Goal: Task Accomplishment & Management: Use online tool/utility

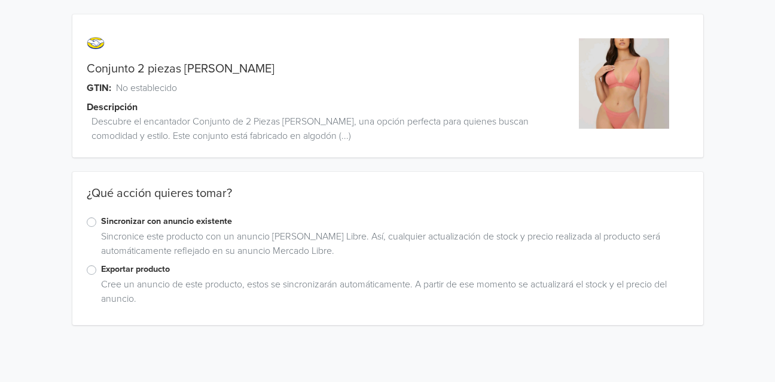
click at [109, 217] on label "Sincronizar con anuncio existente" at bounding box center [395, 221] width 588 height 13
click at [0, 0] on input "Sincronizar con anuncio existente" at bounding box center [0, 0] width 0 height 0
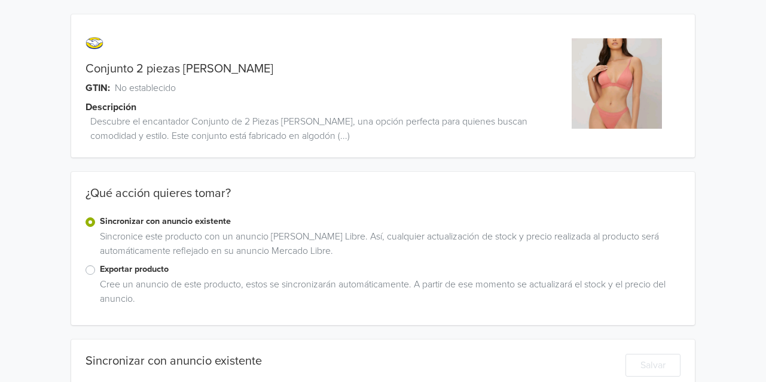
click at [100, 264] on label "Exportar producto" at bounding box center [390, 269] width 581 height 13
click at [0, 0] on input "Exportar producto" at bounding box center [0, 0] width 0 height 0
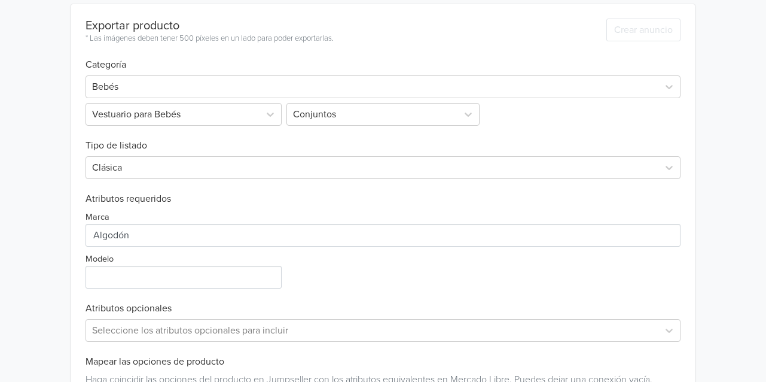
scroll to position [359, 0]
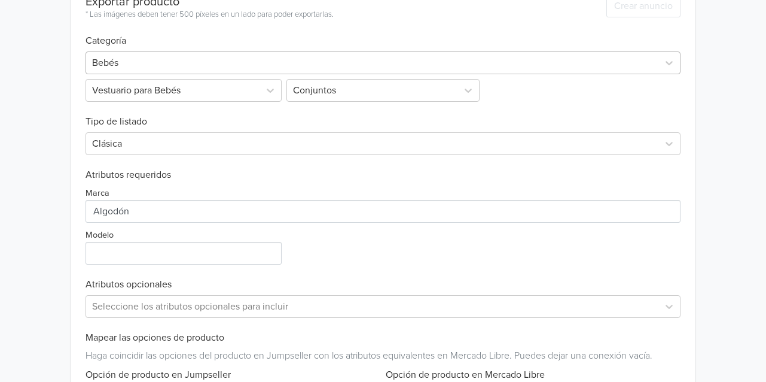
click at [157, 65] on div at bounding box center [372, 62] width 560 height 17
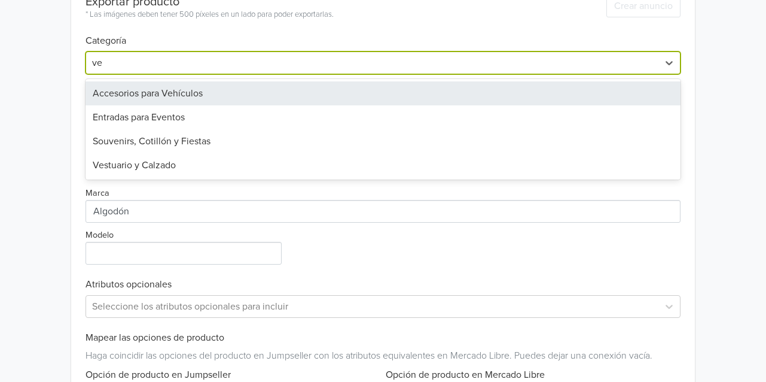
type input "ves"
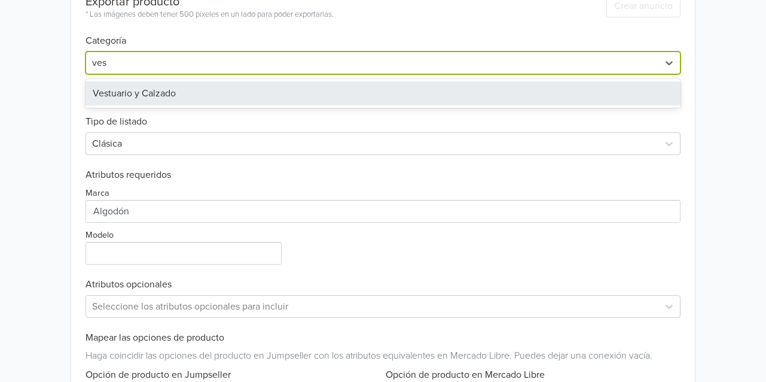
click at [148, 87] on div "Vestuario y Calzado" at bounding box center [383, 93] width 595 height 24
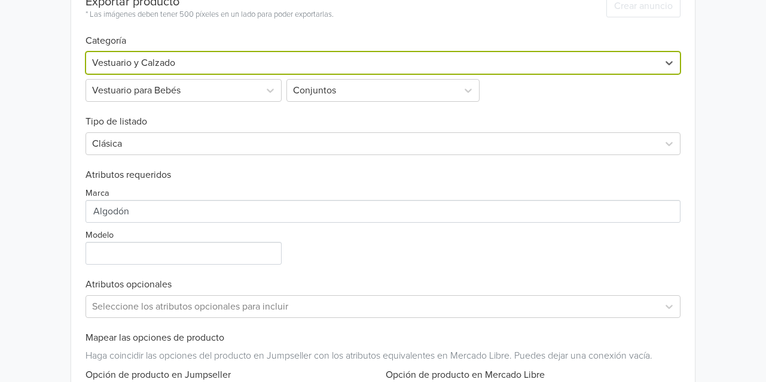
scroll to position [163, 0]
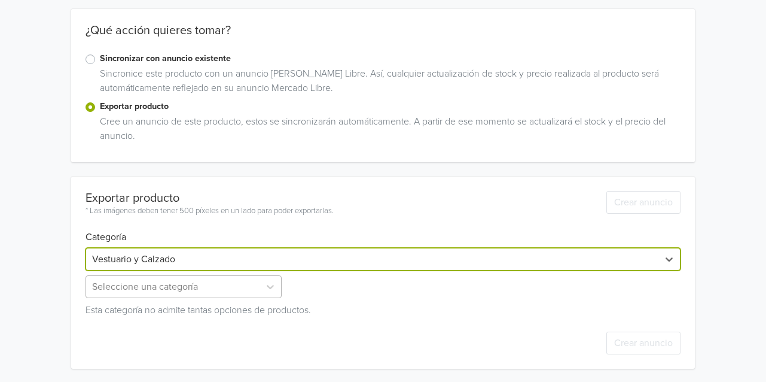
click at [246, 288] on div "Seleccione una categoría" at bounding box center [185, 286] width 199 height 23
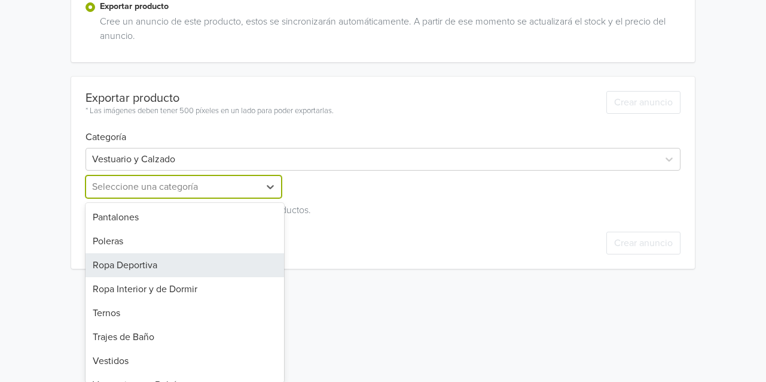
scroll to position [352, 0]
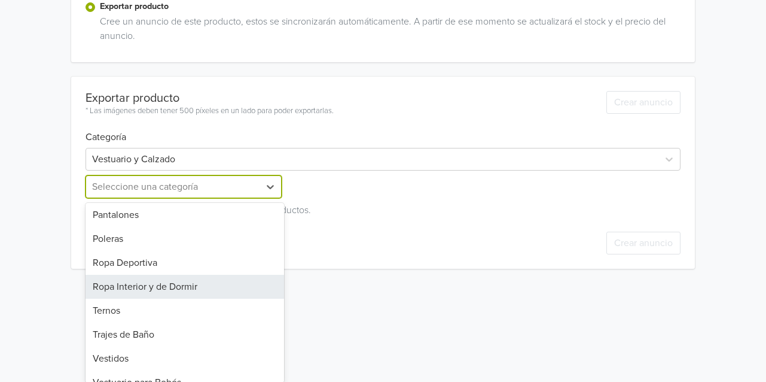
click at [178, 274] on div "Ropa Interior y de Dormir" at bounding box center [185, 286] width 199 height 24
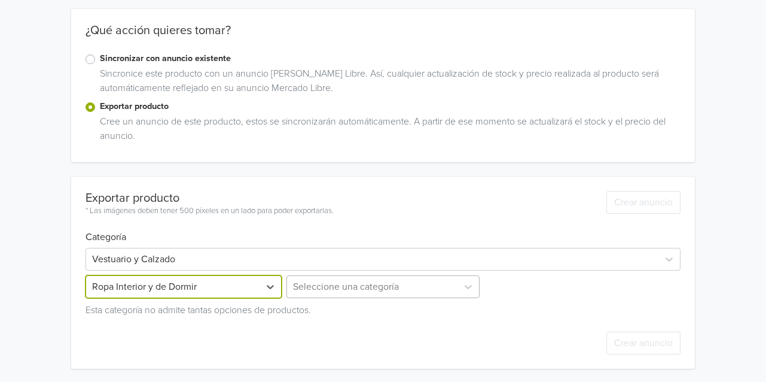
click at [399, 288] on div at bounding box center [372, 286] width 159 height 17
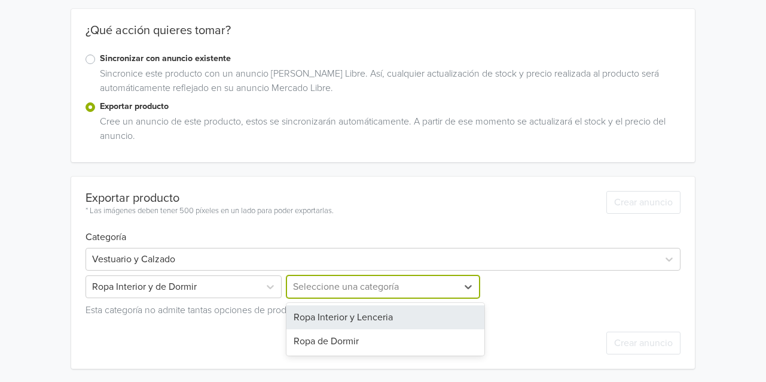
click at [392, 315] on div "Ropa Interior y Lenceria" at bounding box center [385, 317] width 199 height 24
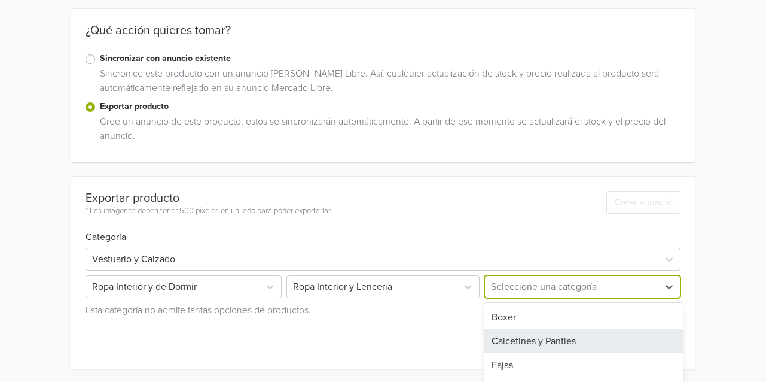
scroll to position [208, 0]
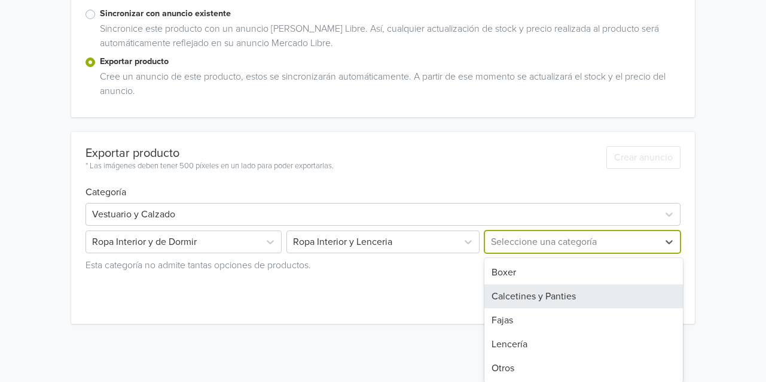
click at [586, 253] on div "5 results available. Use Up and Down to choose options, press Enter to select t…" at bounding box center [581, 241] width 199 height 23
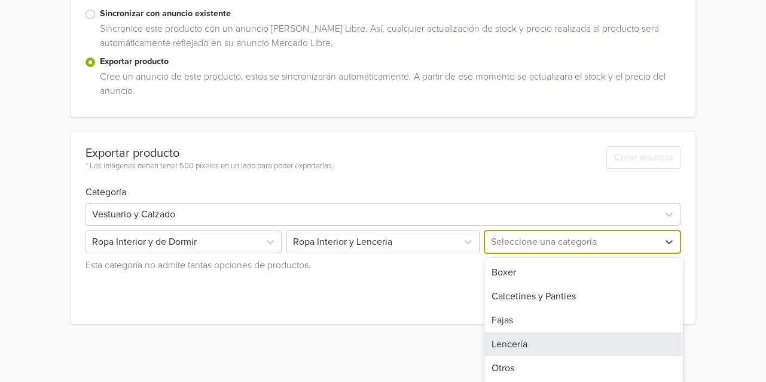
click at [513, 344] on div "Lencería" at bounding box center [583, 344] width 199 height 24
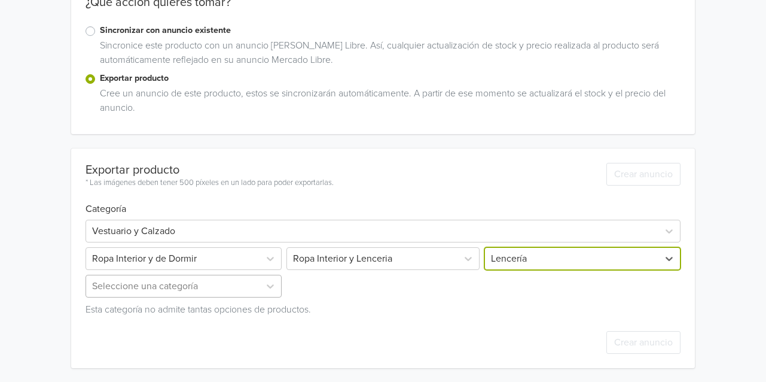
click at [182, 287] on div "Seleccione una categoría" at bounding box center [185, 285] width 199 height 23
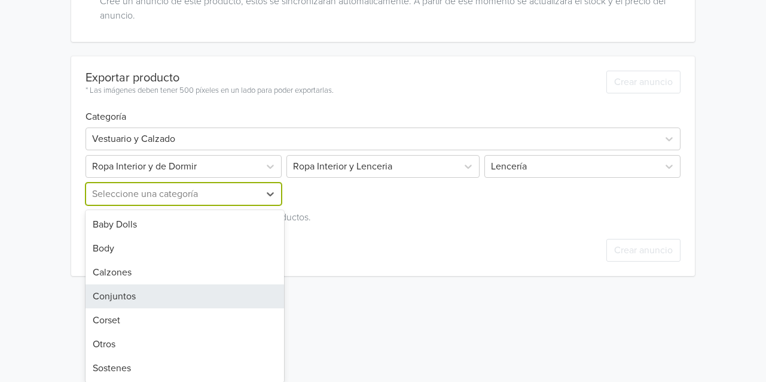
click at [155, 298] on div "Conjuntos" at bounding box center [185, 296] width 199 height 24
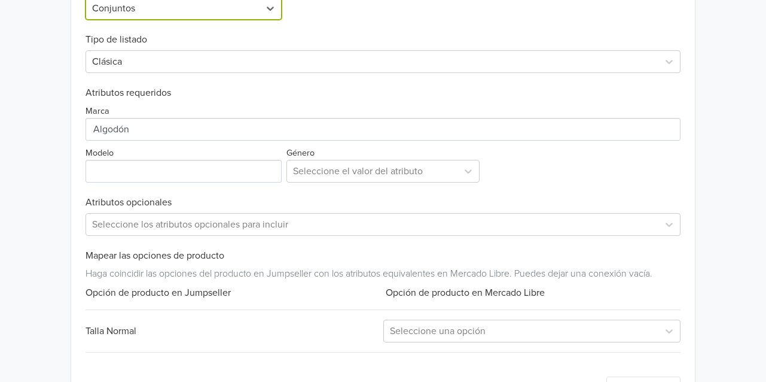
scroll to position [514, 0]
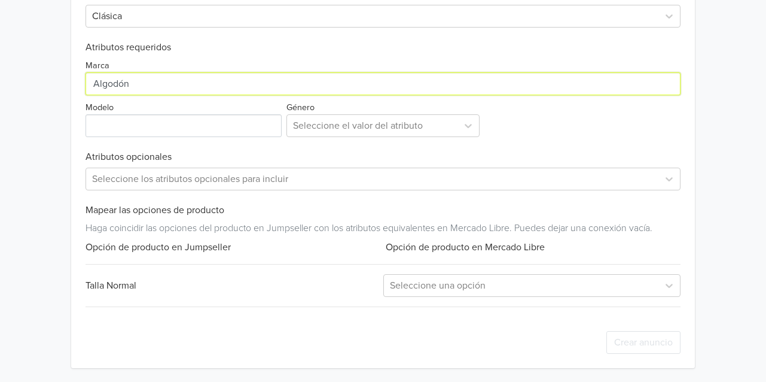
drag, startPoint x: 142, startPoint y: 83, endPoint x: 7, endPoint y: 147, distance: 149.8
type input "generica"
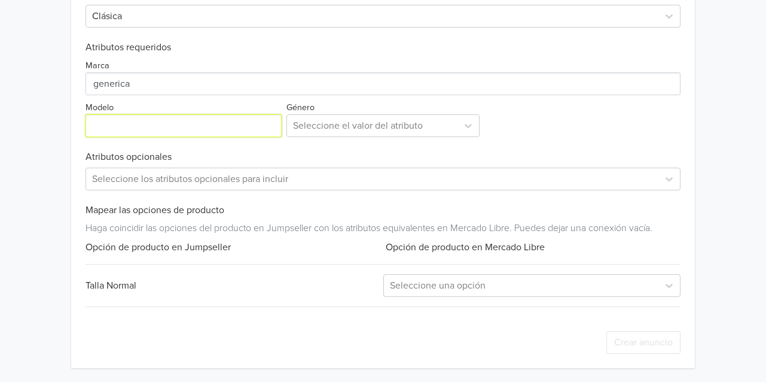
click at [125, 120] on input "Modelo" at bounding box center [184, 125] width 196 height 23
type input "a"
type input "conjunto"
click at [416, 137] on div "Exportar producto * Las imágenes deben tener 500 píxeles en un lado para poder …" at bounding box center [383, 96] width 595 height 542
click at [410, 121] on div at bounding box center [372, 125] width 159 height 17
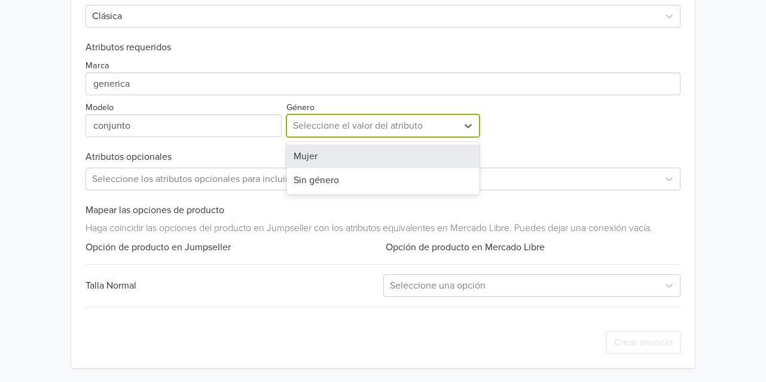
click at [383, 154] on div "Mujer" at bounding box center [383, 156] width 194 height 24
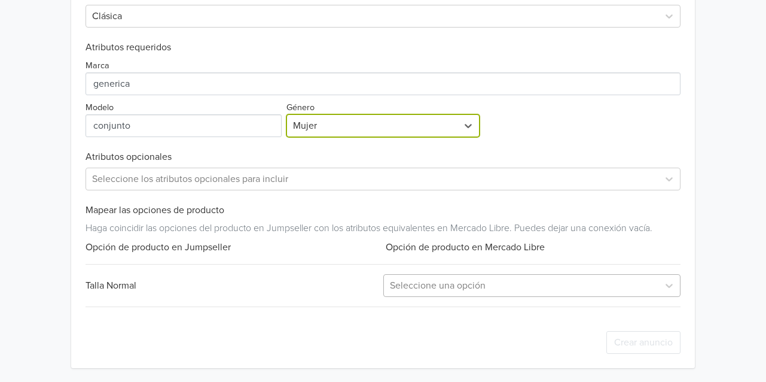
click at [506, 285] on div at bounding box center [521, 285] width 263 height 17
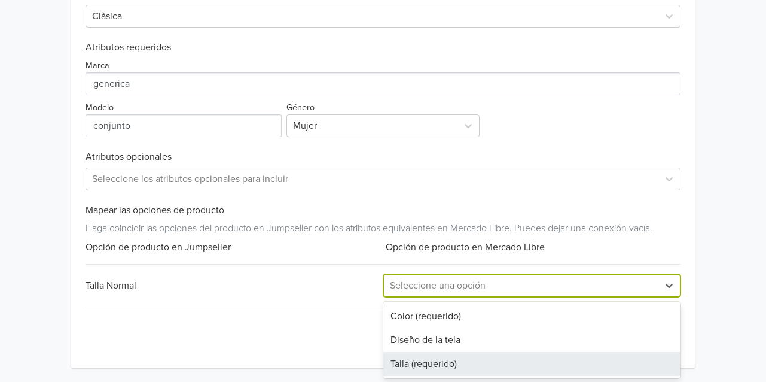
click at [455, 359] on div "Talla (requerido)" at bounding box center [531, 364] width 297 height 24
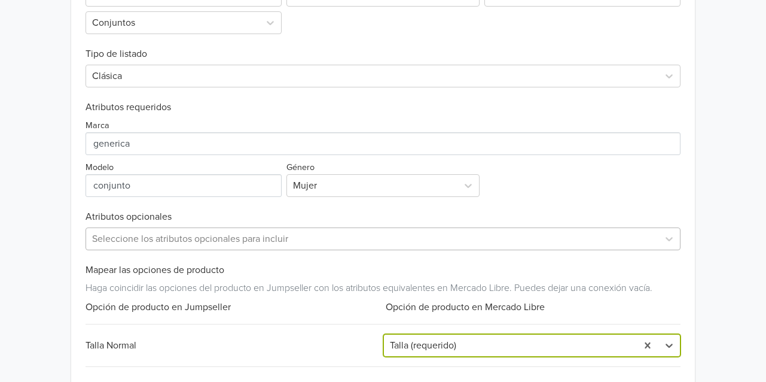
click at [192, 232] on div "Seleccione los atributos opcionales para incluir" at bounding box center [383, 238] width 595 height 23
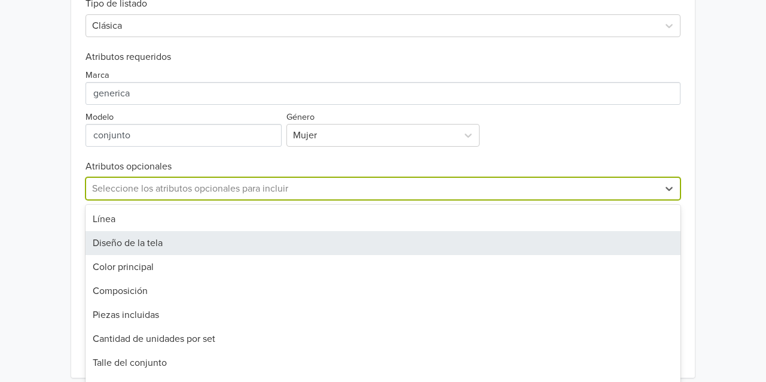
scroll to position [511, 0]
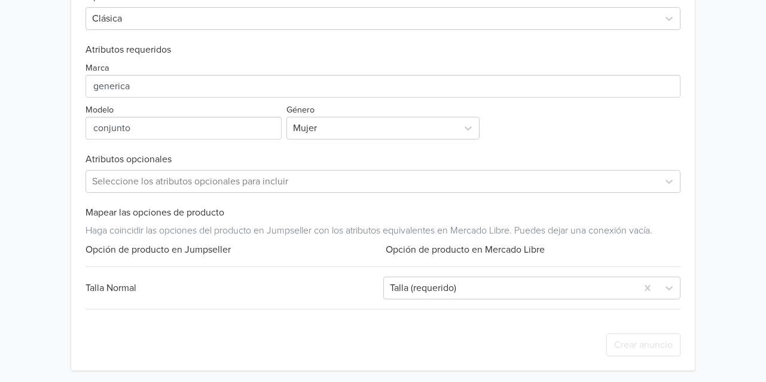
click at [536, 33] on div "Exportar producto * Las imágenes deben tener 500 píxeles en un lado para poder …" at bounding box center [383, 99] width 595 height 542
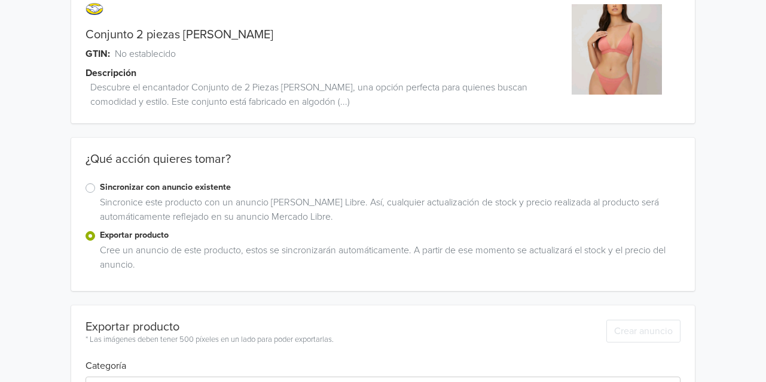
scroll to position [0, 0]
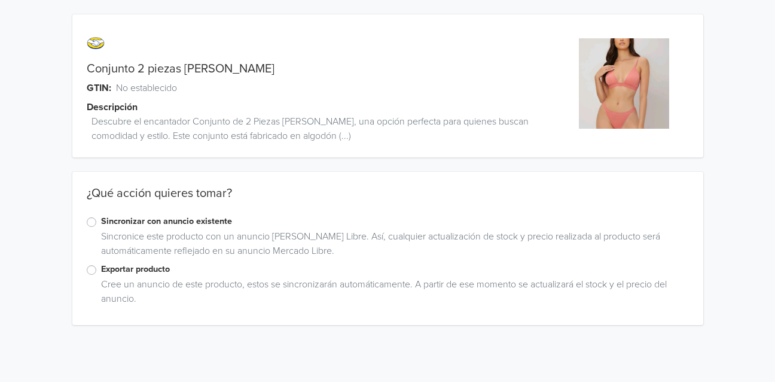
click at [101, 274] on label "Exportar producto" at bounding box center [395, 269] width 588 height 13
click at [0, 0] on input "Exportar producto" at bounding box center [0, 0] width 0 height 0
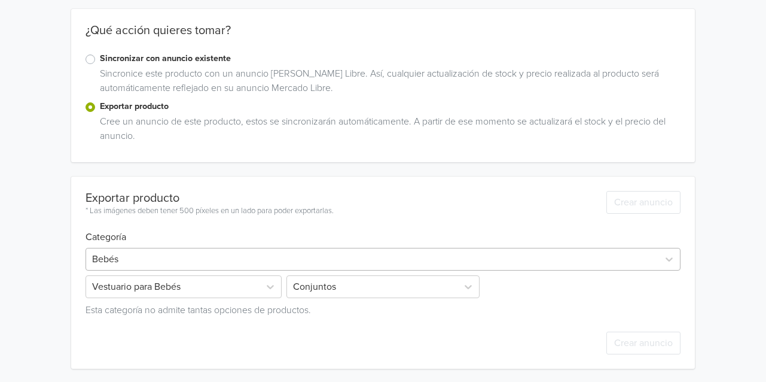
scroll to position [163, 0]
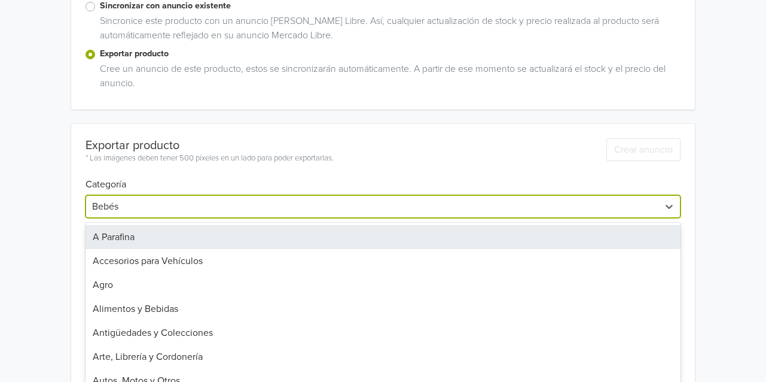
click at [312, 218] on div "45 results available. Use Up and Down to choose options, press Enter to select …" at bounding box center [383, 206] width 595 height 23
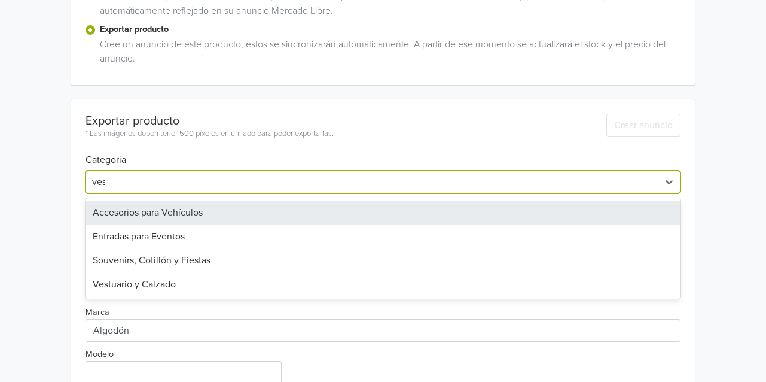
type input "vest"
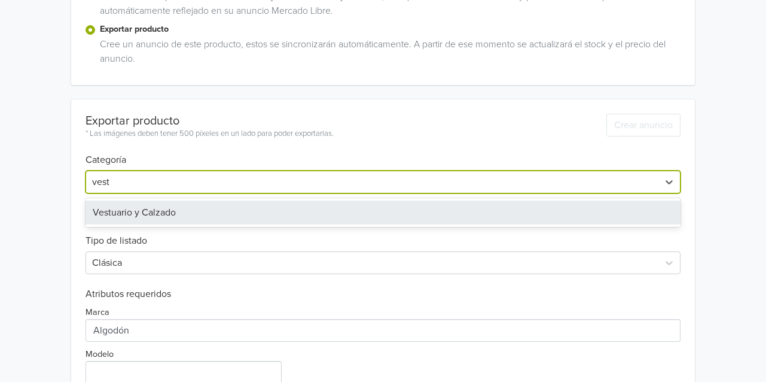
click at [249, 213] on div "Vestuario y Calzado" at bounding box center [383, 212] width 595 height 24
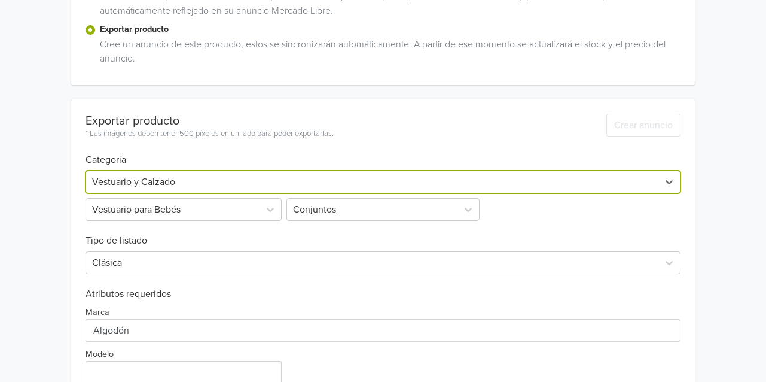
scroll to position [163, 0]
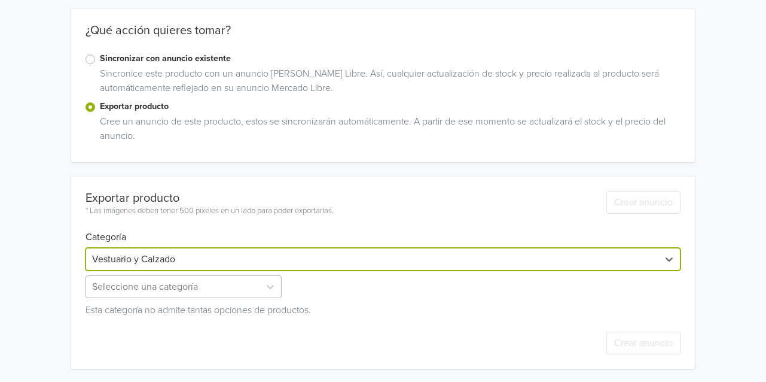
click at [188, 286] on div "Seleccione una categoría" at bounding box center [185, 286] width 199 height 23
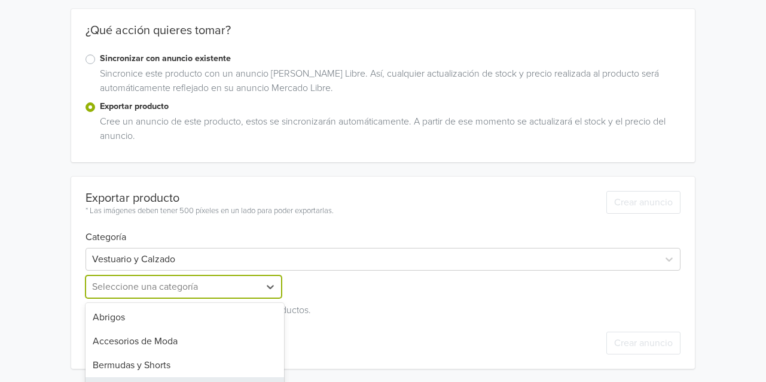
scroll to position [263, 0]
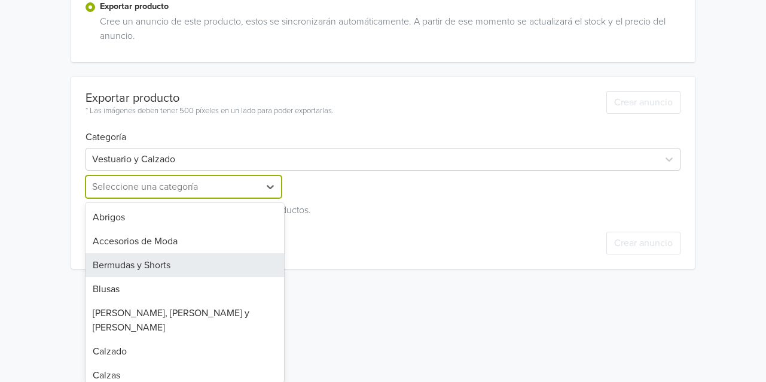
type input "r"
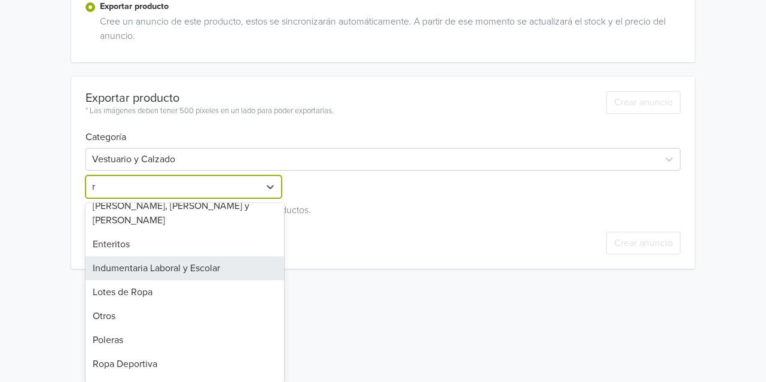
scroll to position [160, 0]
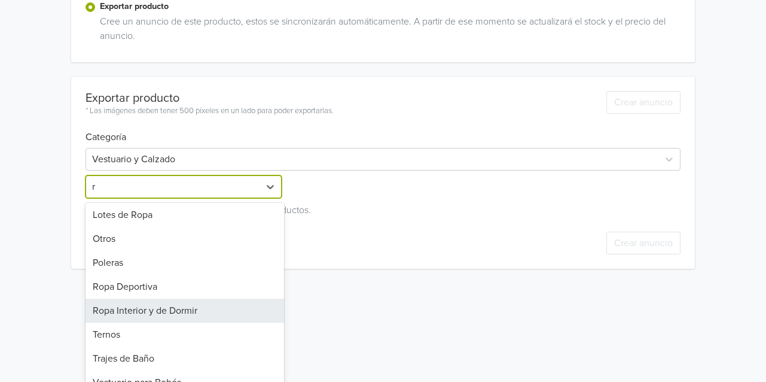
click at [162, 298] on div "Ropa Interior y de Dormir" at bounding box center [185, 310] width 199 height 24
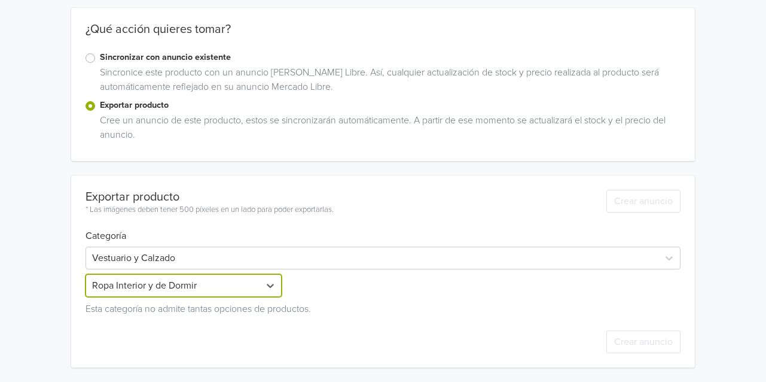
scroll to position [163, 0]
click at [359, 293] on div at bounding box center [372, 286] width 159 height 17
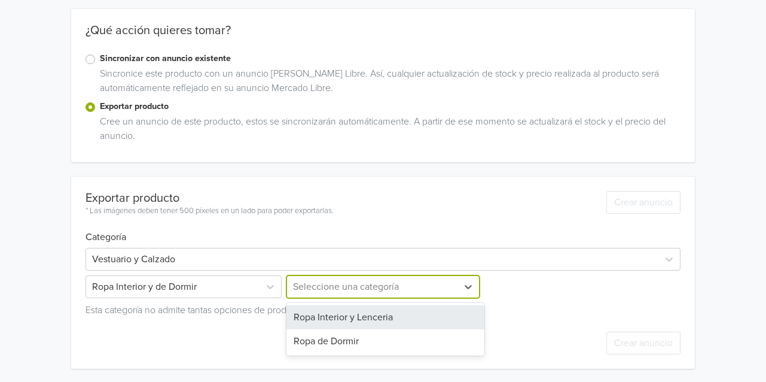
click at [358, 316] on div "Ropa Interior y Lenceria" at bounding box center [385, 317] width 199 height 24
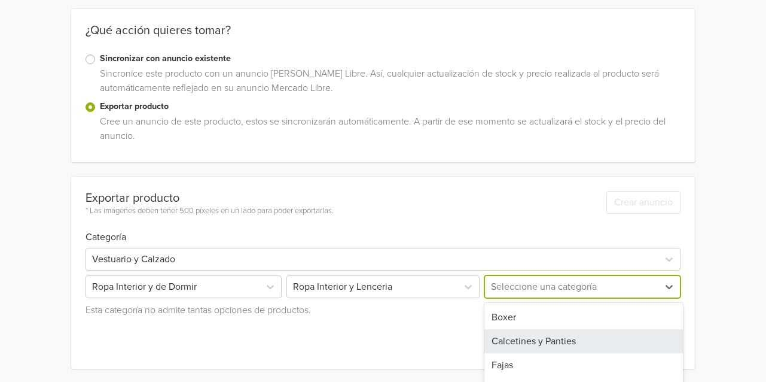
scroll to position [208, 0]
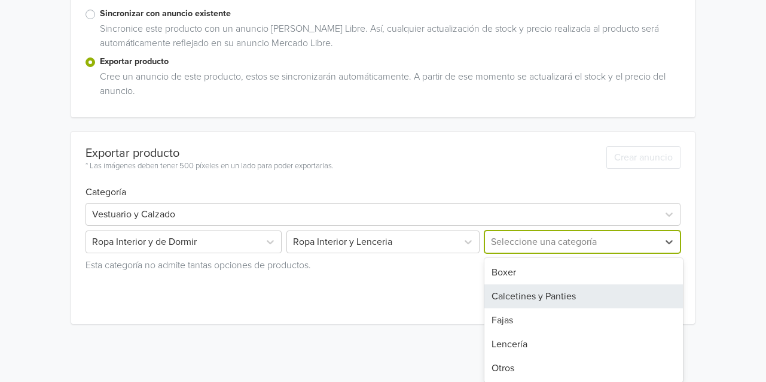
click at [572, 253] on div "5 results available. Use Up and Down to choose options, press Enter to select t…" at bounding box center [581, 241] width 199 height 23
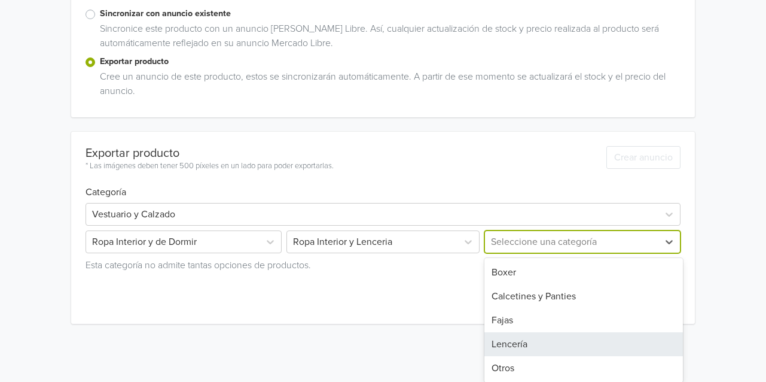
click at [531, 341] on div "Lencería" at bounding box center [583, 344] width 199 height 24
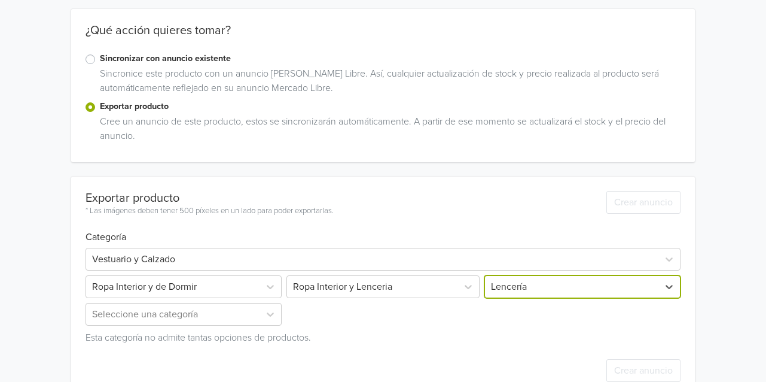
scroll to position [191, 0]
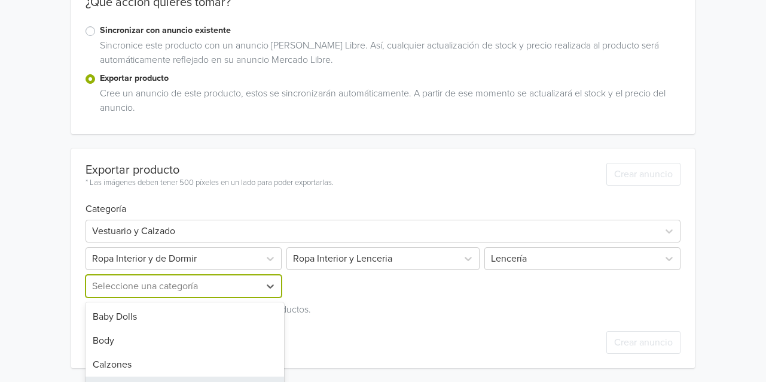
click at [185, 291] on div "7 results available. Use Up and Down to choose options, press Enter to select t…" at bounding box center [185, 285] width 199 height 23
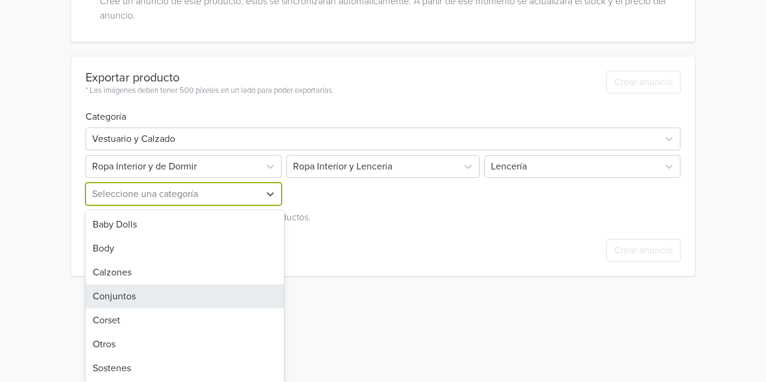
click at [148, 296] on div "Conjuntos" at bounding box center [185, 296] width 199 height 24
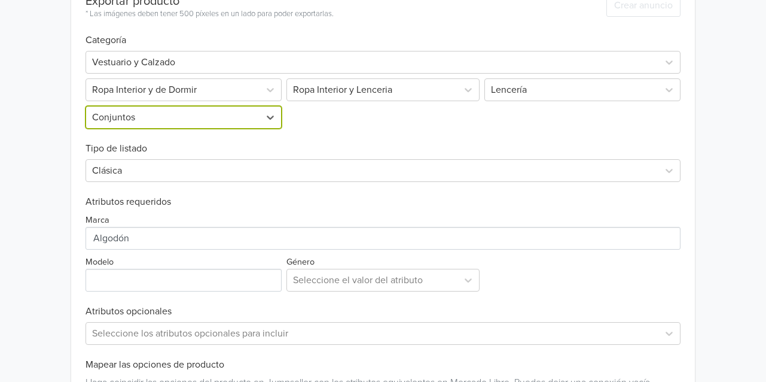
scroll to position [556, 0]
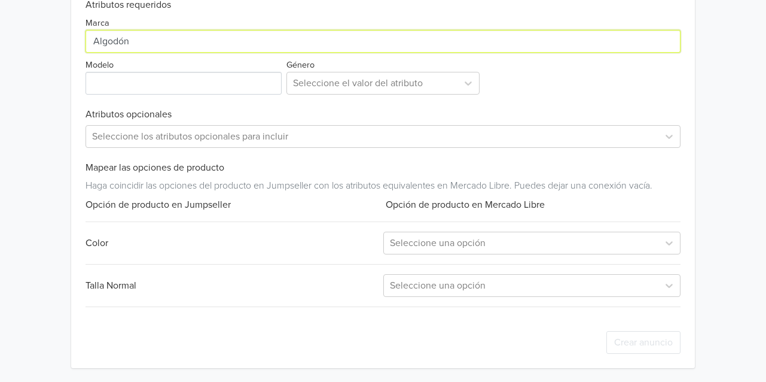
drag, startPoint x: 147, startPoint y: 44, endPoint x: -63, endPoint y: 117, distance: 222.2
type input "Conjunto"
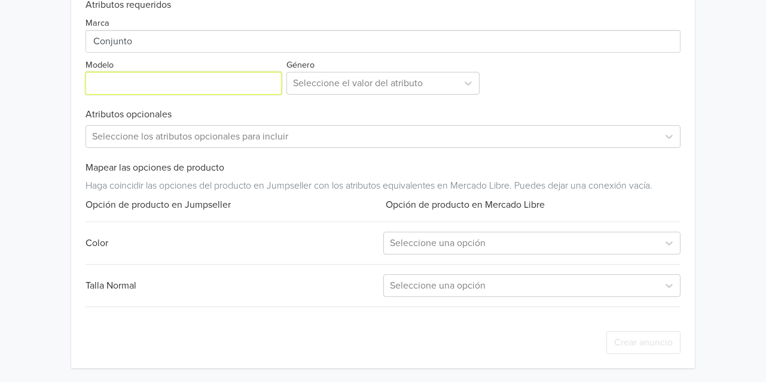
click at [163, 85] on input "Modelo" at bounding box center [184, 83] width 196 height 23
type input "conjunto"
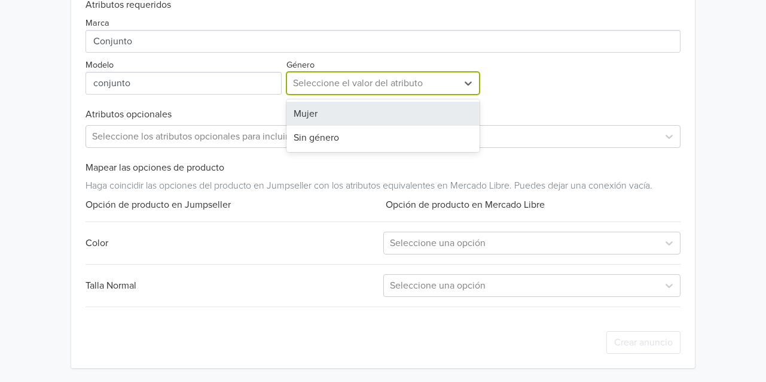
click at [407, 78] on div at bounding box center [372, 83] width 159 height 17
drag, startPoint x: 400, startPoint y: 111, endPoint x: 402, endPoint y: 122, distance: 10.9
click at [399, 111] on div "Mujer" at bounding box center [383, 114] width 194 height 24
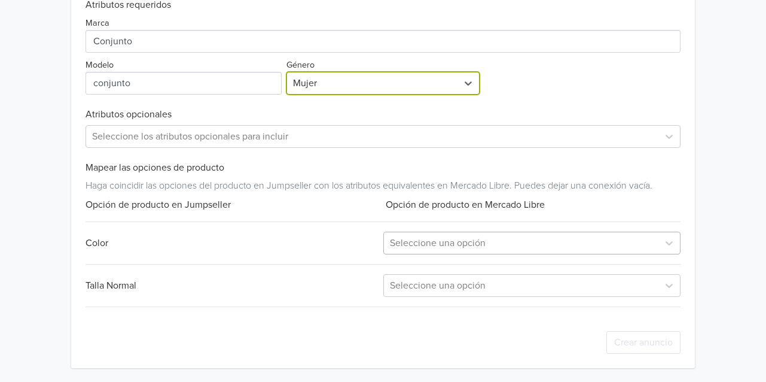
click at [453, 236] on div at bounding box center [521, 242] width 263 height 17
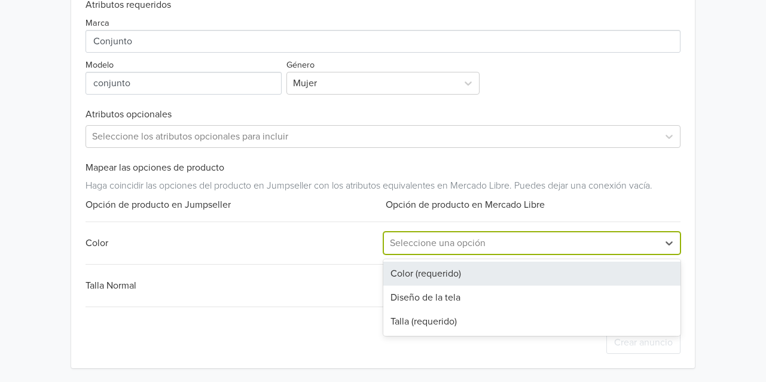
click at [438, 276] on div "Color (requerido)" at bounding box center [531, 273] width 297 height 24
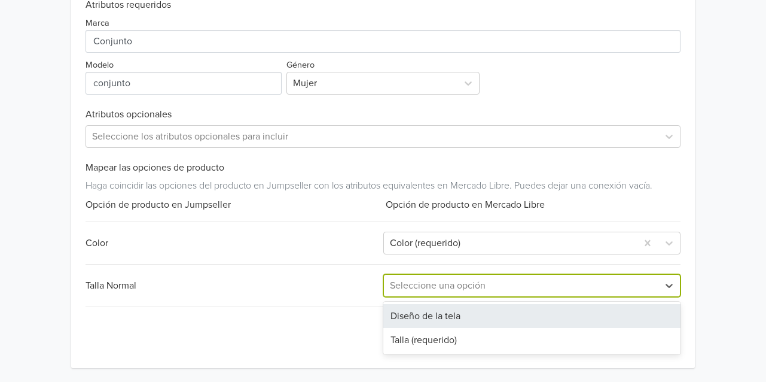
click at [438, 274] on div "Seleccione una opción" at bounding box center [521, 285] width 274 height 22
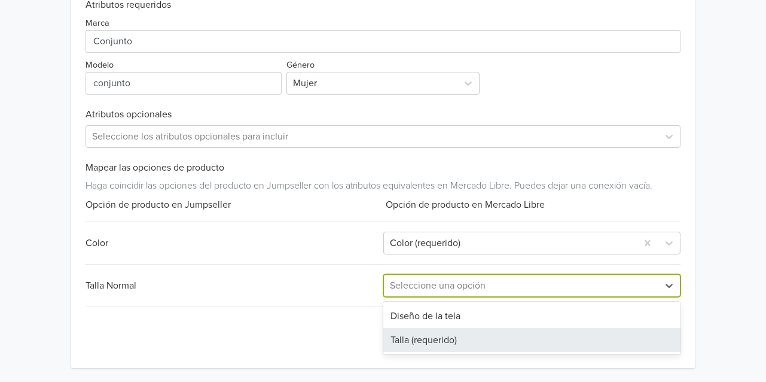
click at [439, 341] on div "Talla (requerido)" at bounding box center [531, 340] width 297 height 24
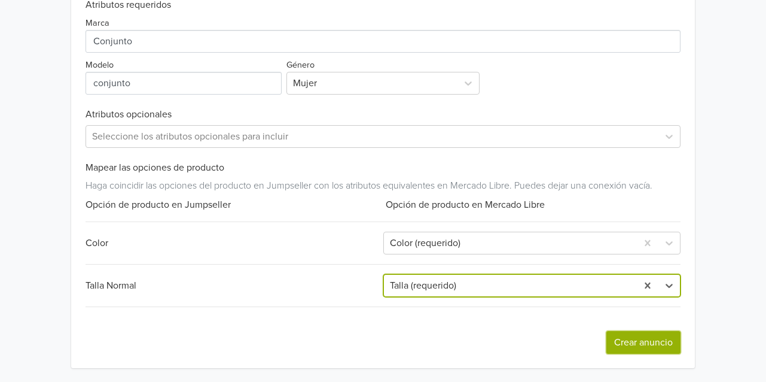
click at [632, 343] on button "Crear anuncio" at bounding box center [643, 342] width 74 height 23
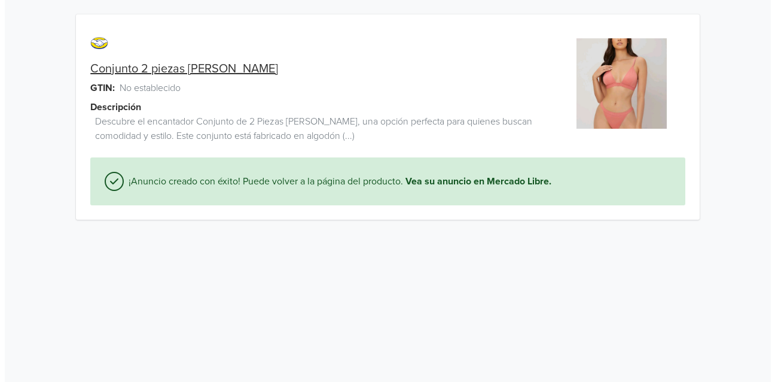
scroll to position [0, 0]
